Goal: Information Seeking & Learning: Learn about a topic

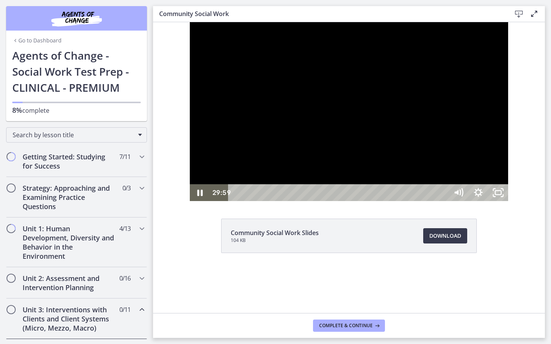
scroll to position [310, 0]
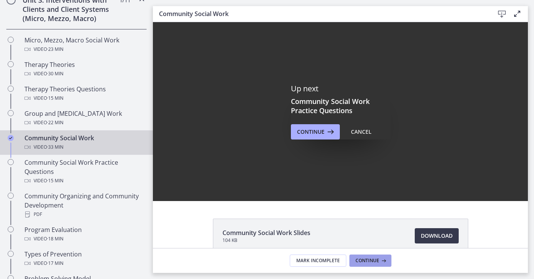
click at [365, 263] on span "Continue" at bounding box center [368, 261] width 24 height 6
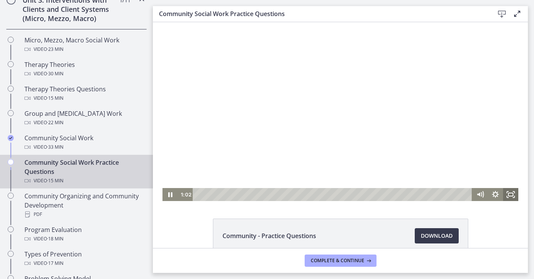
click at [511, 195] on icon "Fullscreen" at bounding box center [510, 194] width 15 height 13
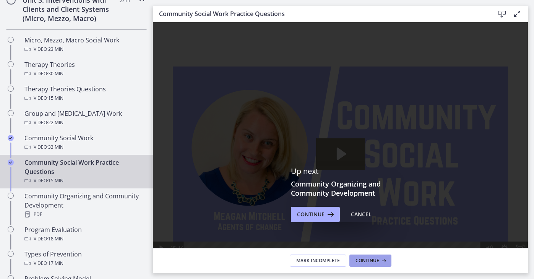
click at [359, 262] on span "Continue" at bounding box center [368, 261] width 24 height 6
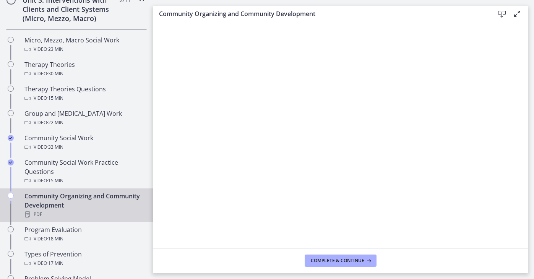
click at [503, 11] on icon at bounding box center [502, 14] width 9 height 9
click at [357, 260] on span "Complete & continue" at bounding box center [338, 261] width 54 height 6
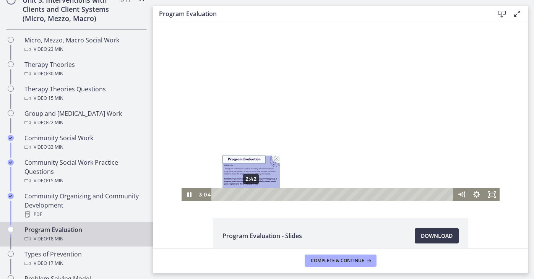
click at [251, 196] on div "2:42" at bounding box center [333, 194] width 233 height 13
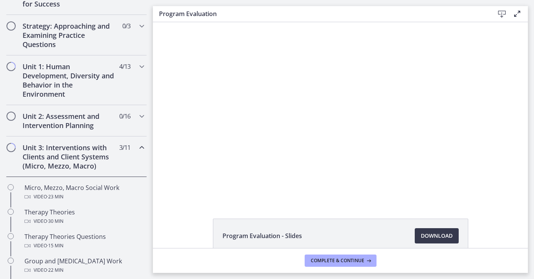
scroll to position [169, 0]
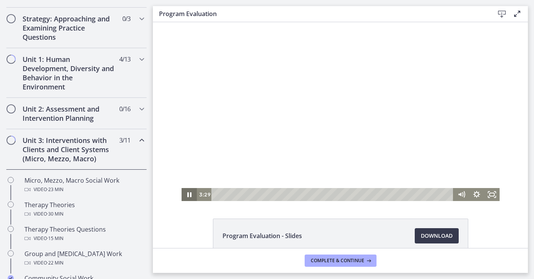
click at [190, 193] on icon "Pause" at bounding box center [189, 194] width 4 height 5
